Goal: Task Accomplishment & Management: Complete application form

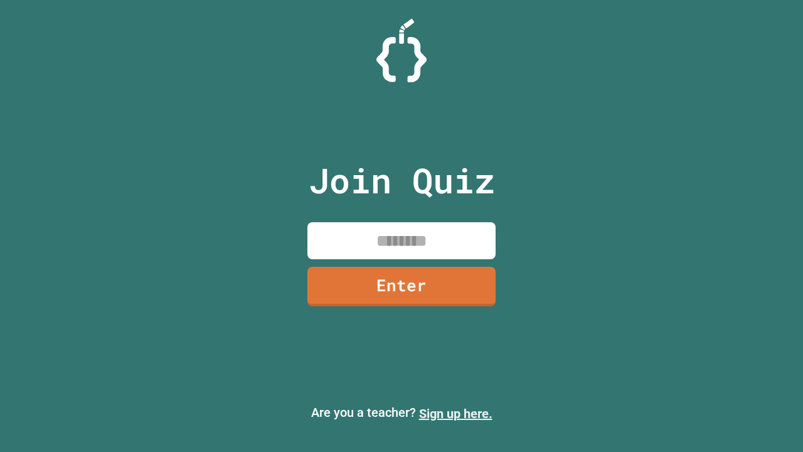
click at [455, 413] on link "Sign up here." at bounding box center [455, 413] width 73 height 15
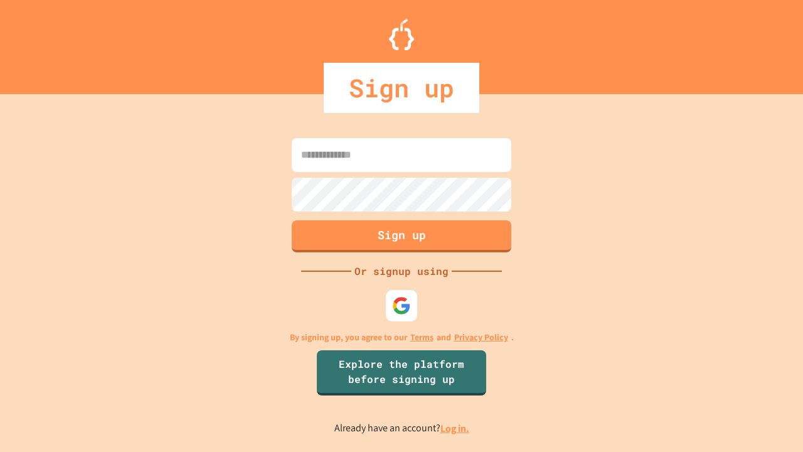
click at [455, 428] on link "Log in." at bounding box center [454, 427] width 29 height 13
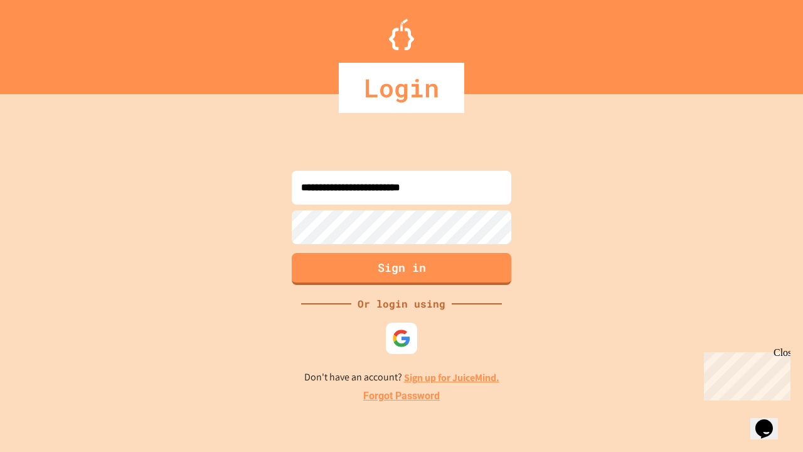
type input "**********"
